Goal: Task Accomplishment & Management: Manage account settings

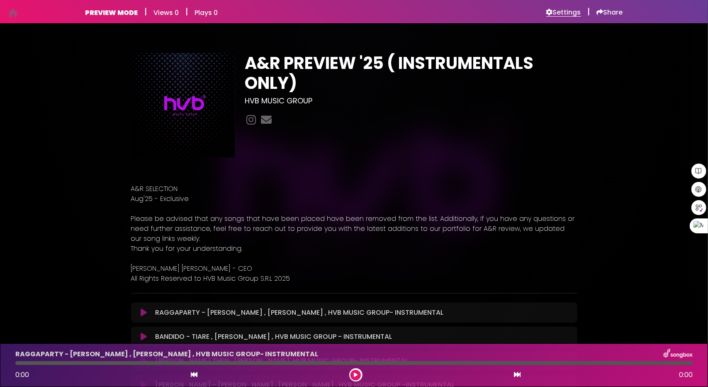
click at [564, 9] on h6 "Settings" at bounding box center [563, 12] width 35 height 8
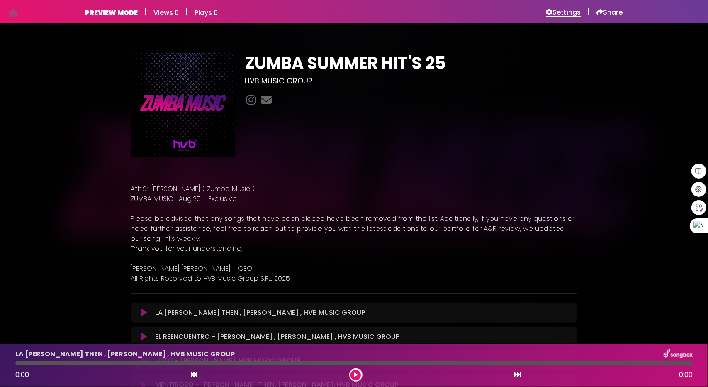
click at [565, 9] on h6 "Settings" at bounding box center [563, 12] width 35 height 8
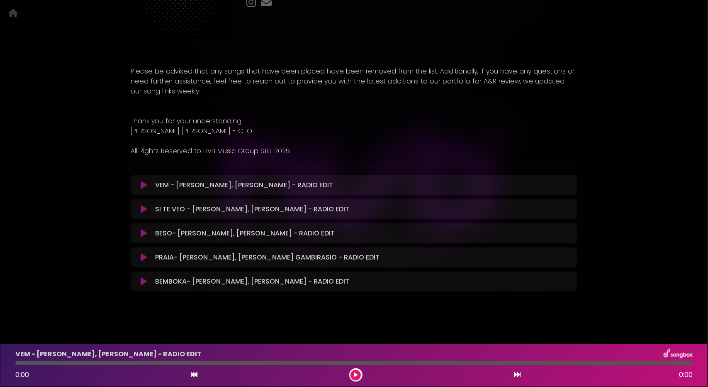
scroll to position [118, 0]
click at [143, 282] on icon at bounding box center [144, 281] width 6 height 8
